Goal: Transaction & Acquisition: Purchase product/service

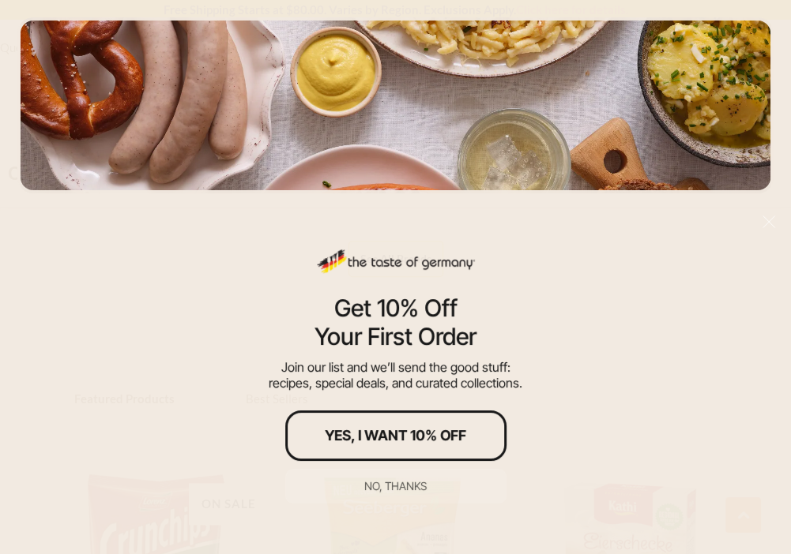
scroll to position [903, 0]
drag, startPoint x: 394, startPoint y: 485, endPoint x: 423, endPoint y: 486, distance: 29.2
click at [393, 486] on div "No, thanks" at bounding box center [395, 486] width 62 height 11
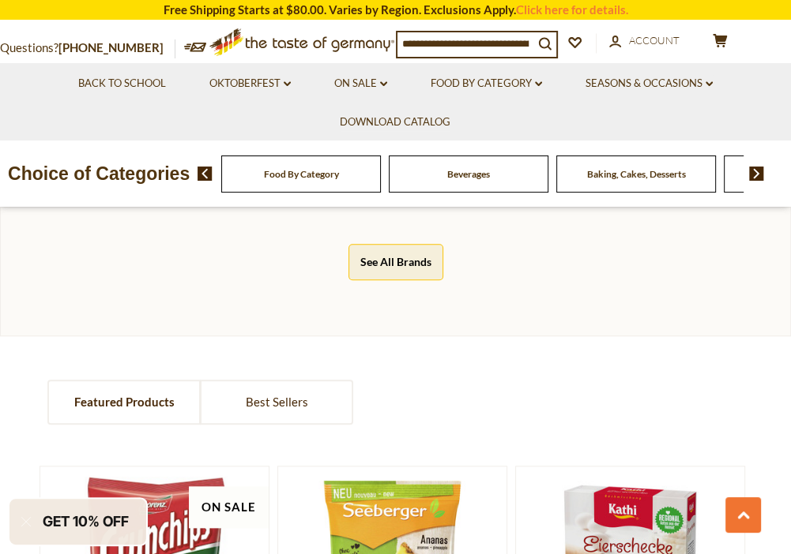
click at [295, 193] on div "Food By Category" at bounding box center [301, 174] width 160 height 37
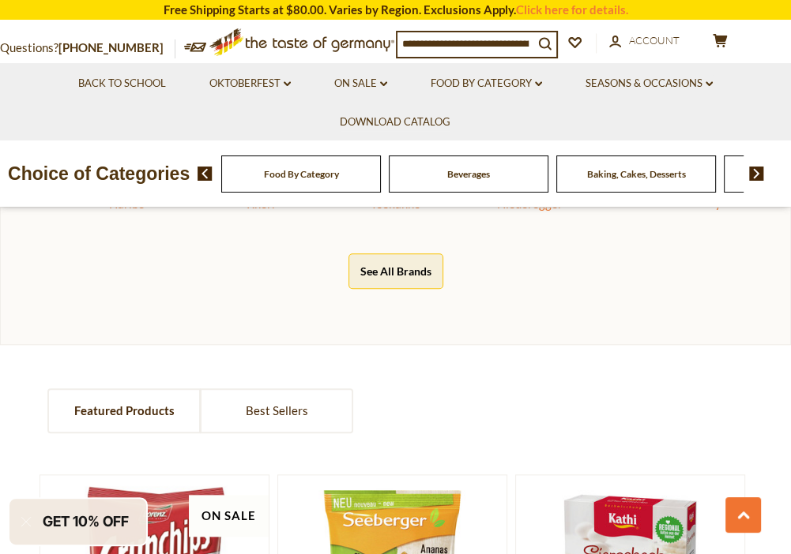
scroll to position [923, 0]
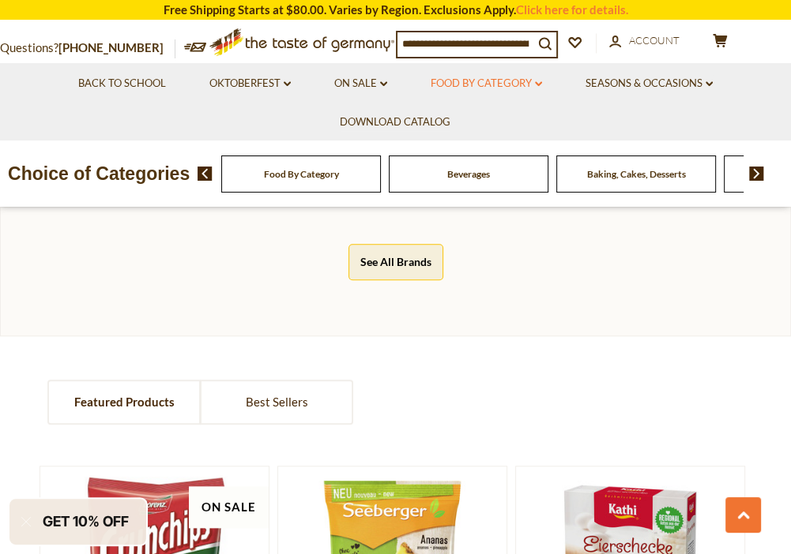
click at [464, 79] on link "Food By Category dropdown_arrow" at bounding box center [485, 83] width 111 height 17
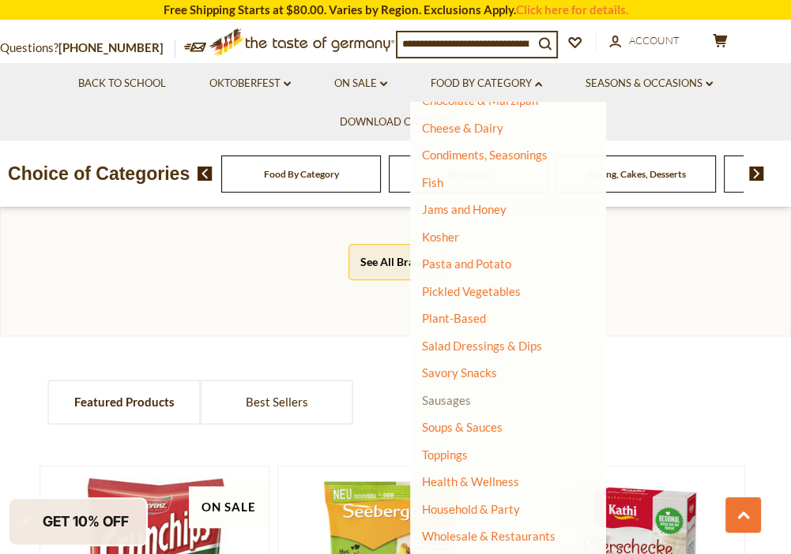
click at [458, 404] on link "Sausages" at bounding box center [446, 400] width 49 height 14
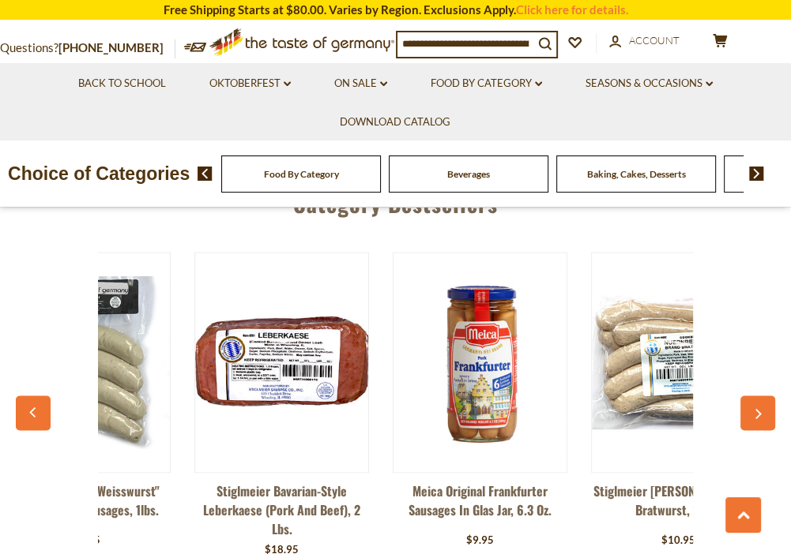
scroll to position [0, 116]
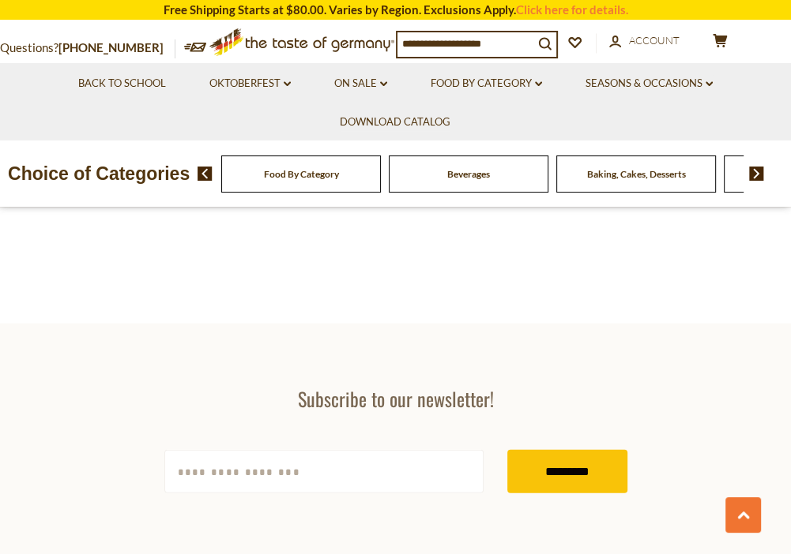
scroll to position [2641, 0]
